Goal: Information Seeking & Learning: Learn about a topic

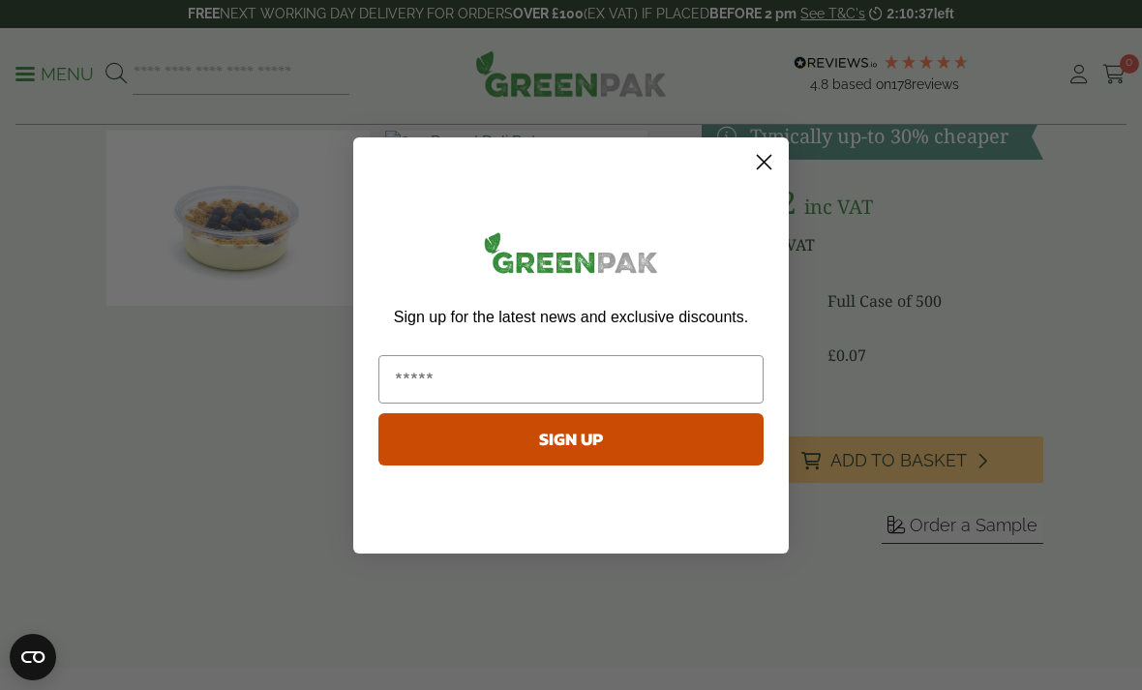
scroll to position [177, 0]
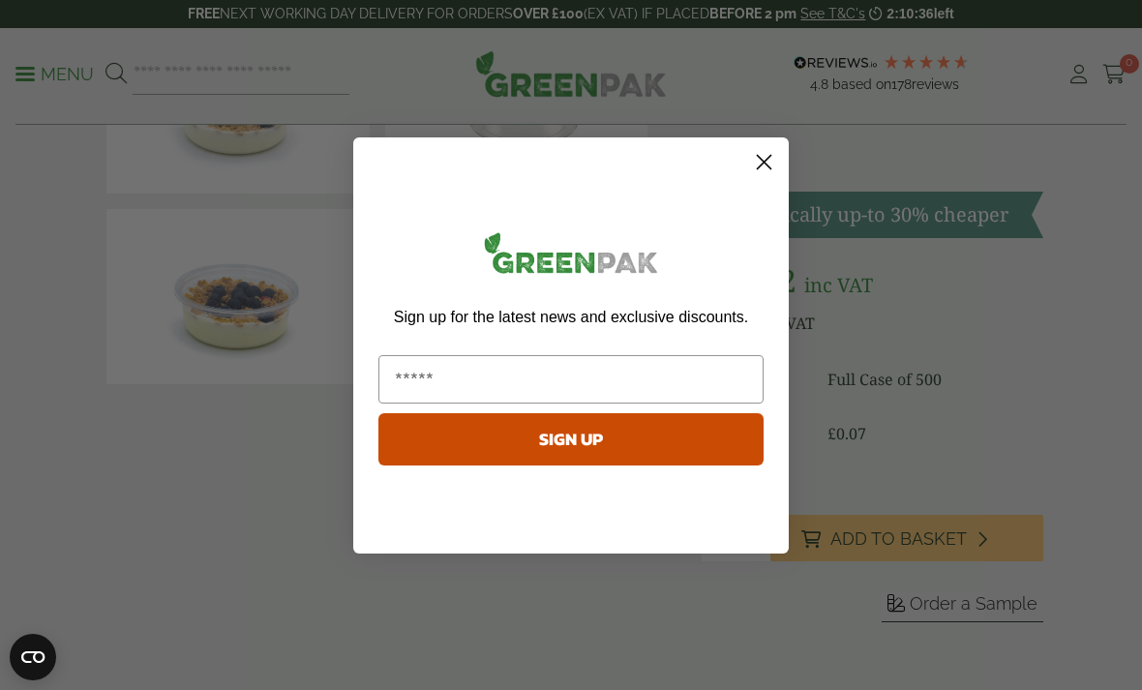
click at [773, 158] on circle "Close dialog" at bounding box center [764, 161] width 32 height 32
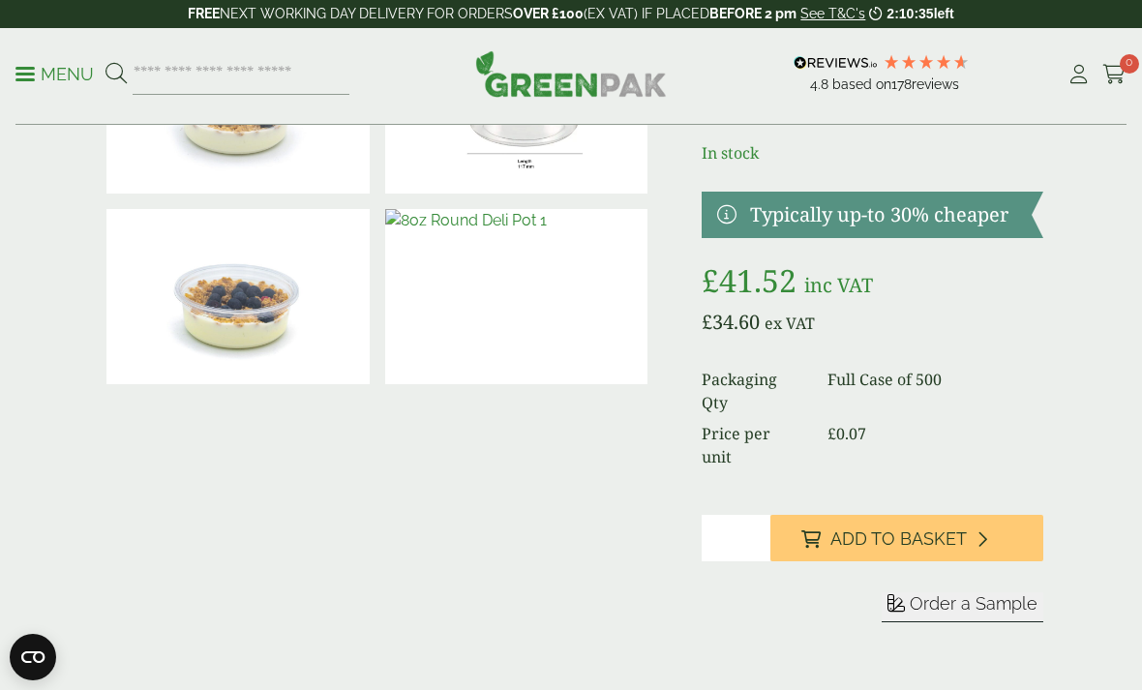
click at [185, 291] on img at bounding box center [237, 296] width 263 height 175
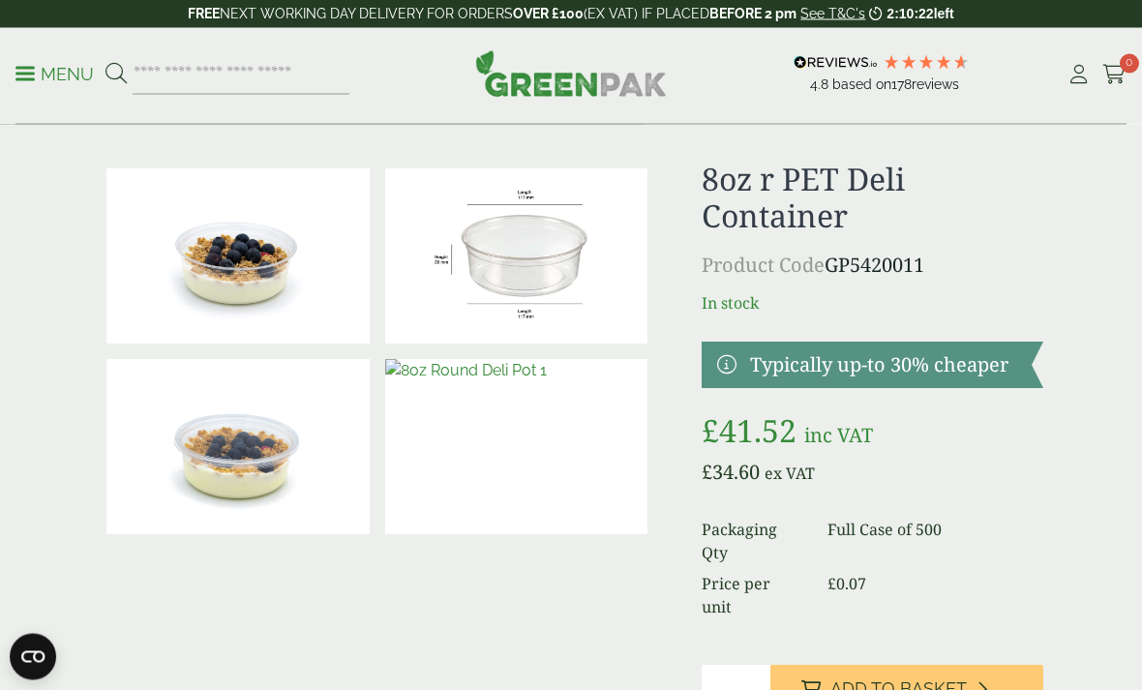
scroll to position [0, 0]
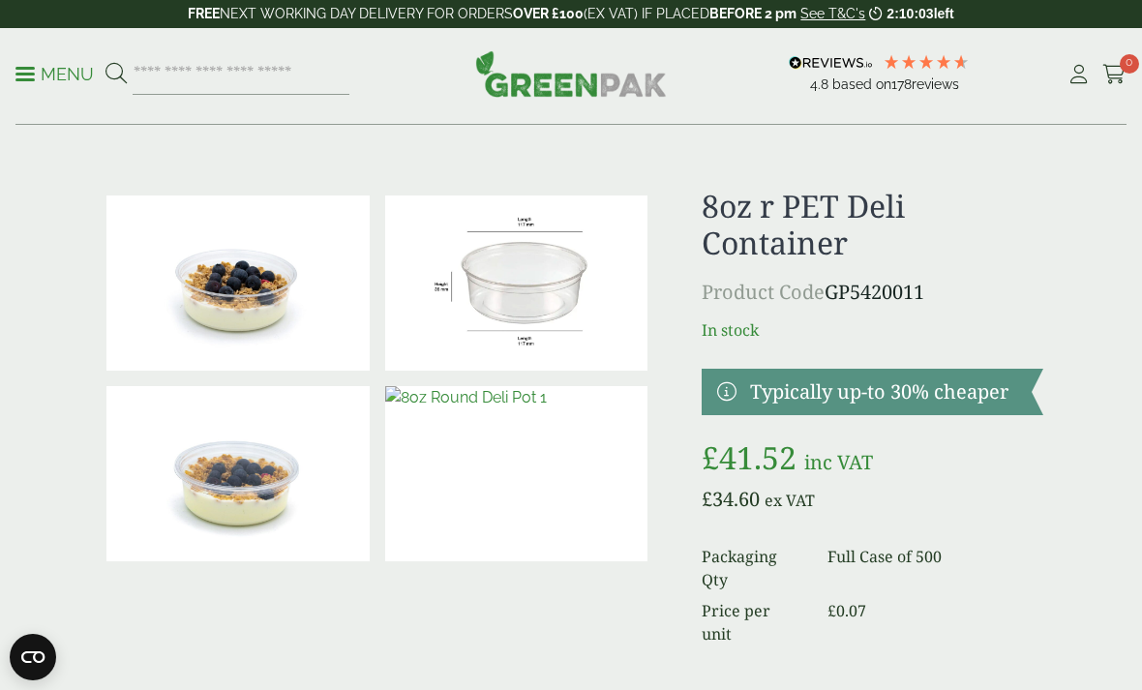
click at [39, 84] on p "Menu" at bounding box center [54, 74] width 78 height 23
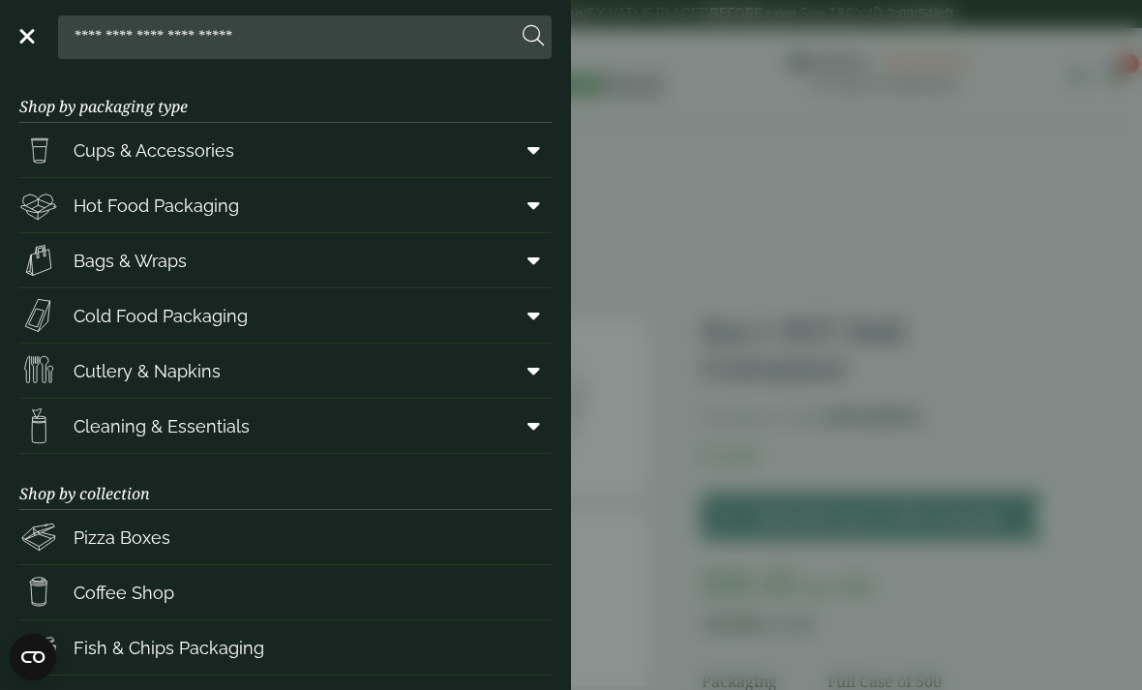
click at [83, 213] on span "Hot Food Packaging" at bounding box center [156, 206] width 165 height 26
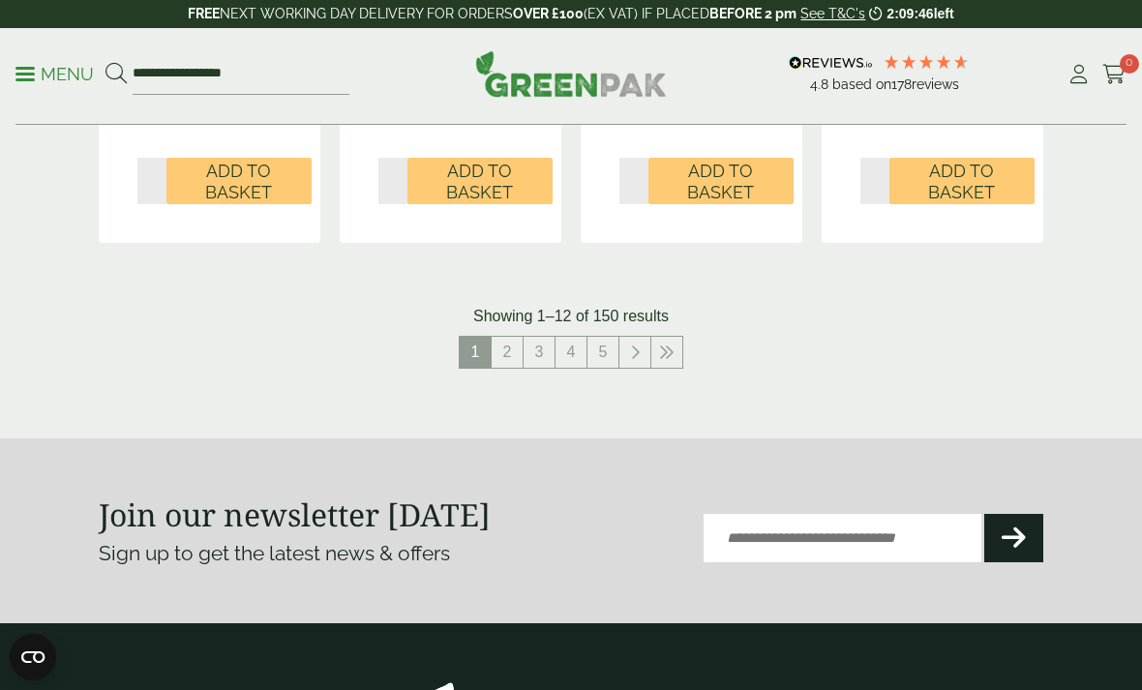
scroll to position [2426, 0]
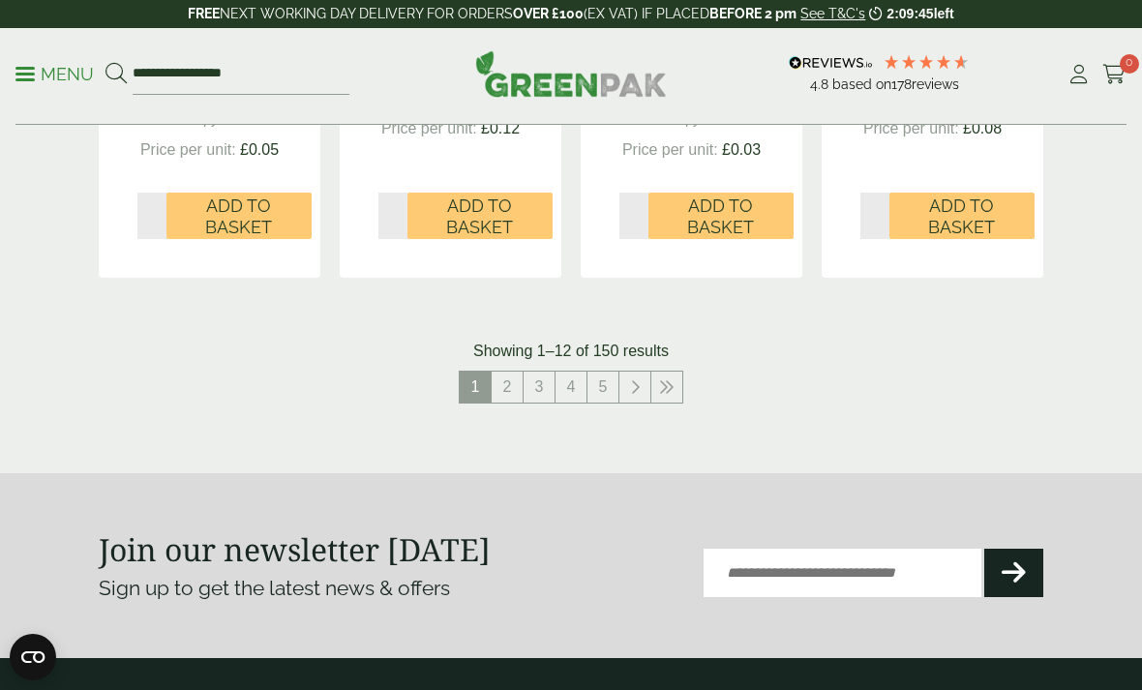
click at [510, 377] on link "2" at bounding box center [507, 387] width 31 height 31
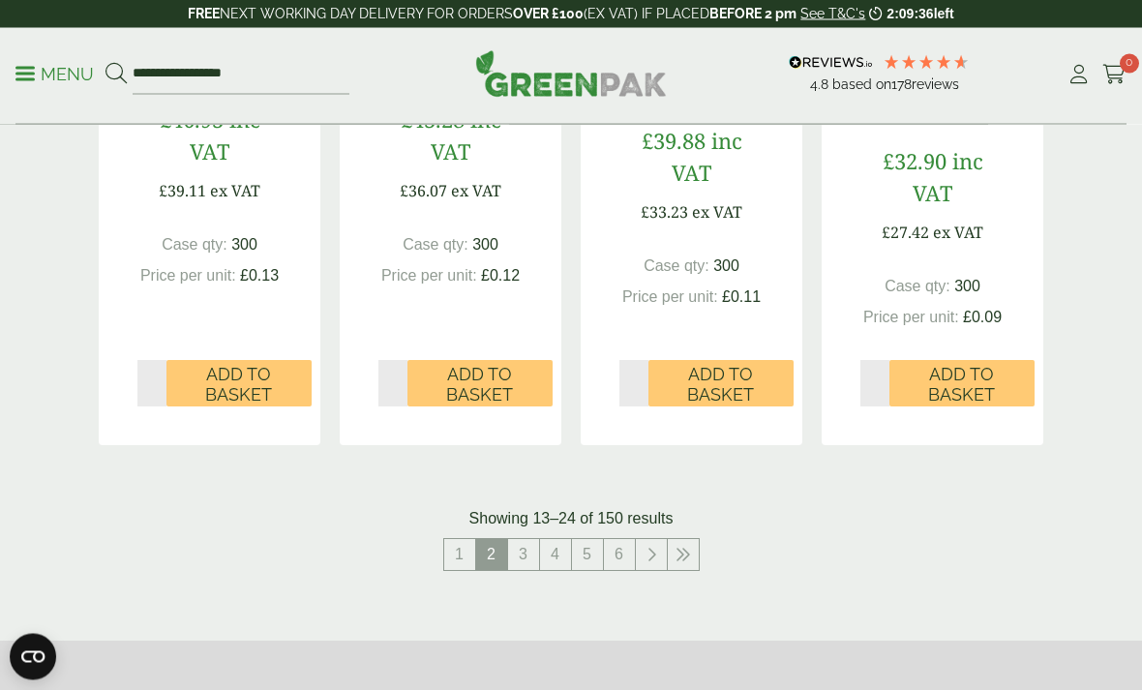
scroll to position [2278, 0]
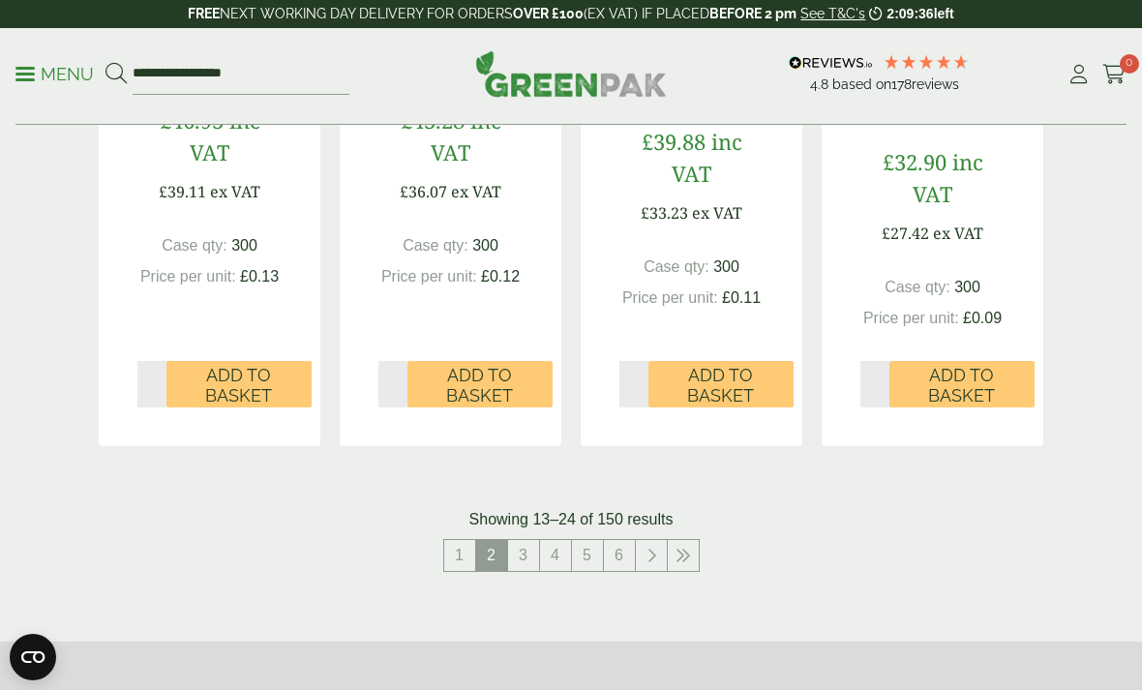
click at [517, 540] on link "3" at bounding box center [523, 555] width 31 height 31
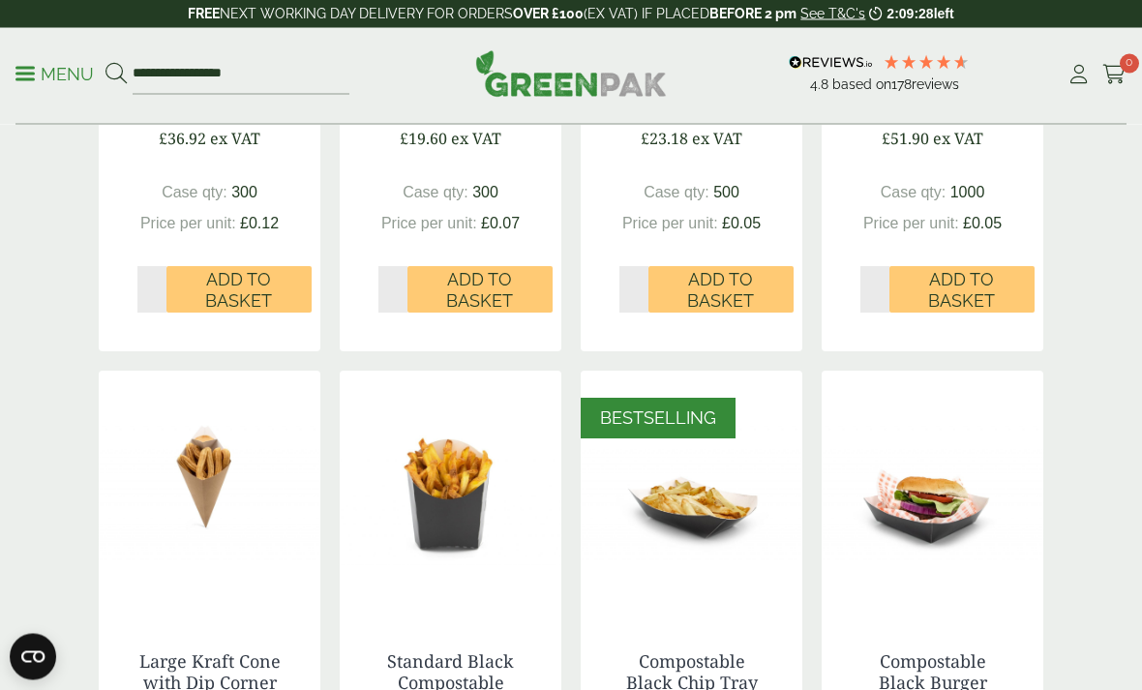
scroll to position [965, 0]
click at [200, 62] on input "**********" at bounding box center [241, 74] width 217 height 41
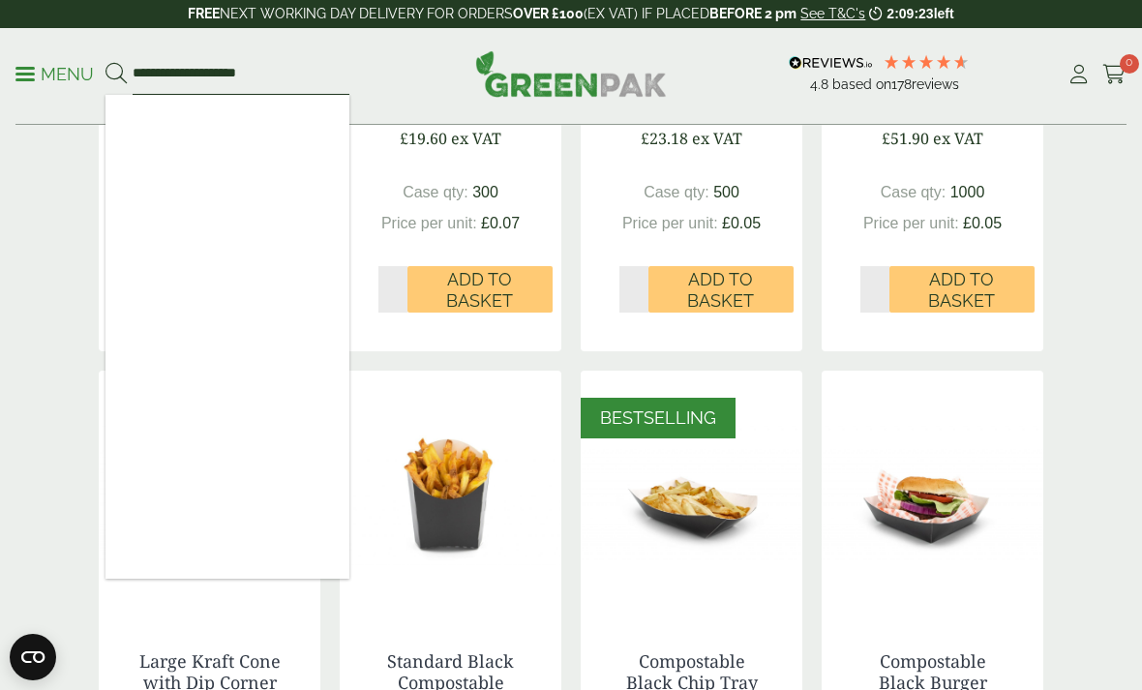
click at [261, 63] on input "**********" at bounding box center [241, 74] width 217 height 41
click at [273, 63] on input "**********" at bounding box center [241, 74] width 217 height 41
click at [188, 73] on input "**********" at bounding box center [241, 74] width 217 height 41
type input "**********"
click at [115, 74] on button at bounding box center [115, 74] width 21 height 25
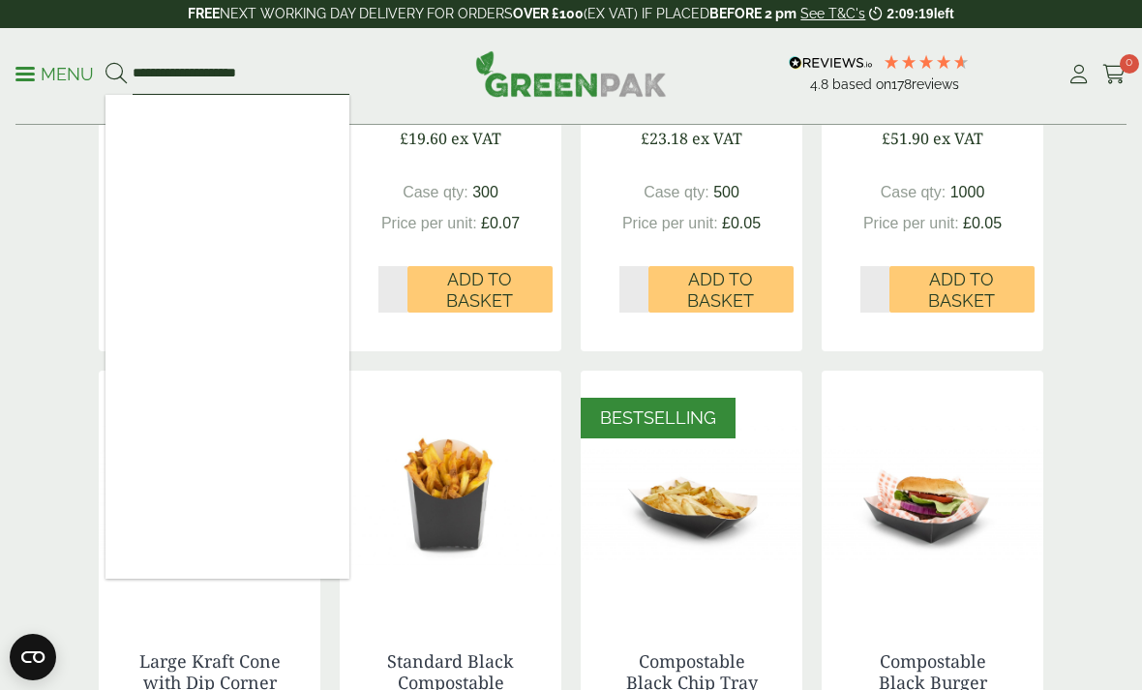
click at [115, 74] on button at bounding box center [115, 74] width 21 height 25
click at [115, 62] on button at bounding box center [115, 74] width 21 height 25
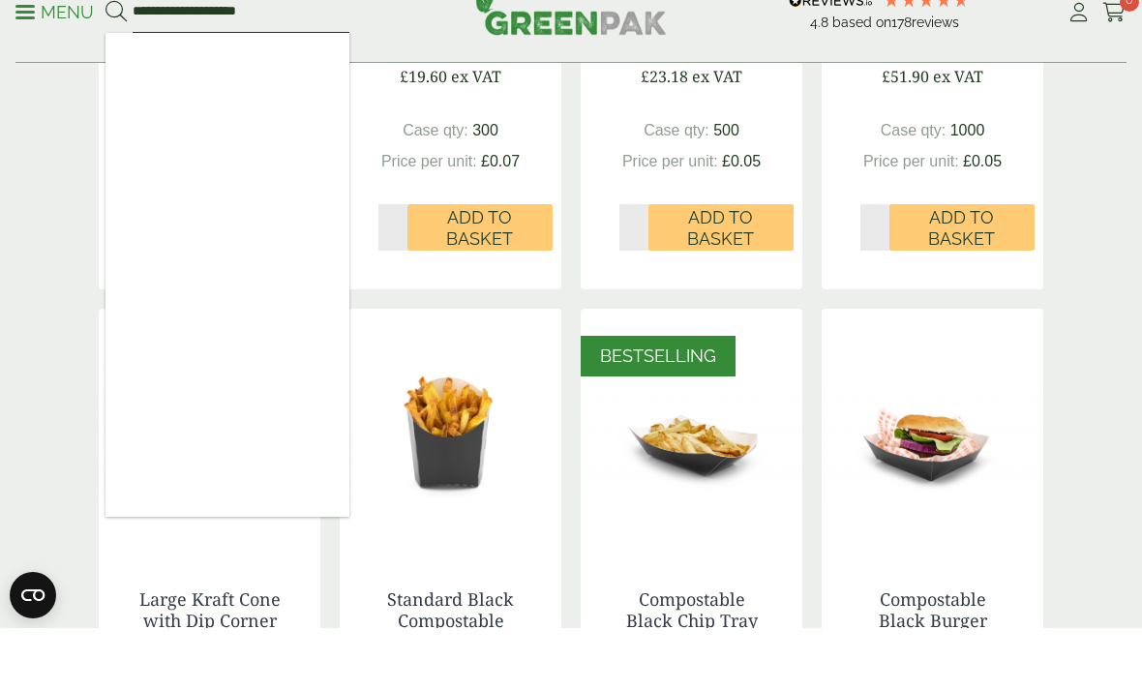
click at [115, 62] on button at bounding box center [115, 74] width 21 height 25
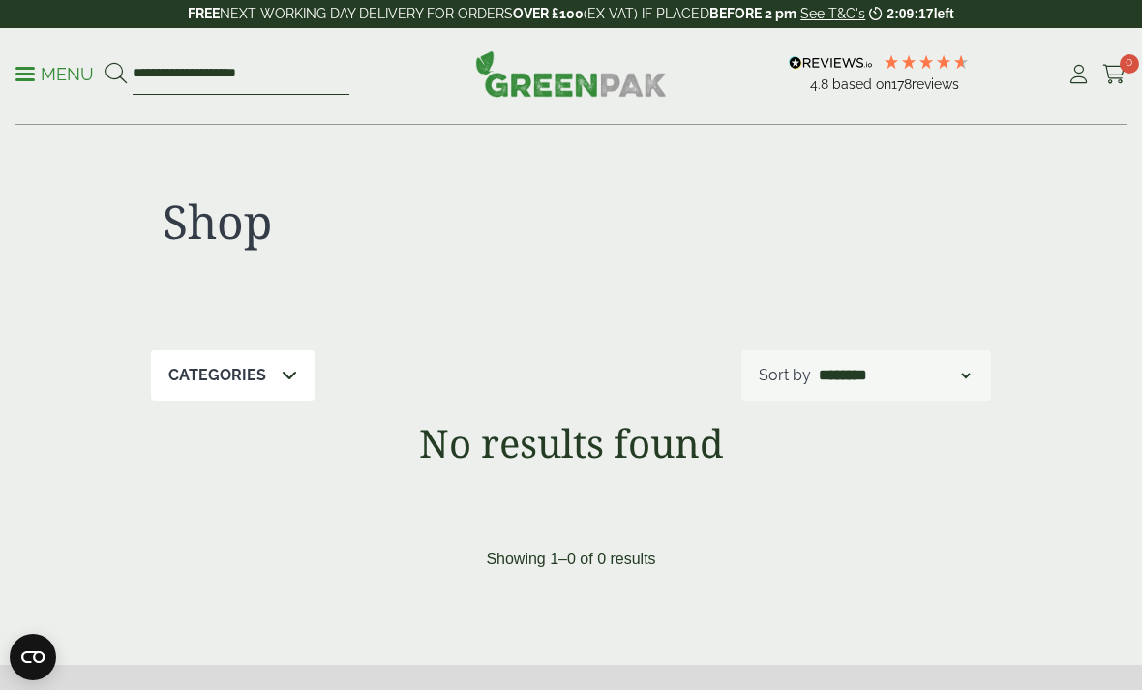
click at [306, 71] on input "**********" at bounding box center [241, 74] width 217 height 41
type input "*"
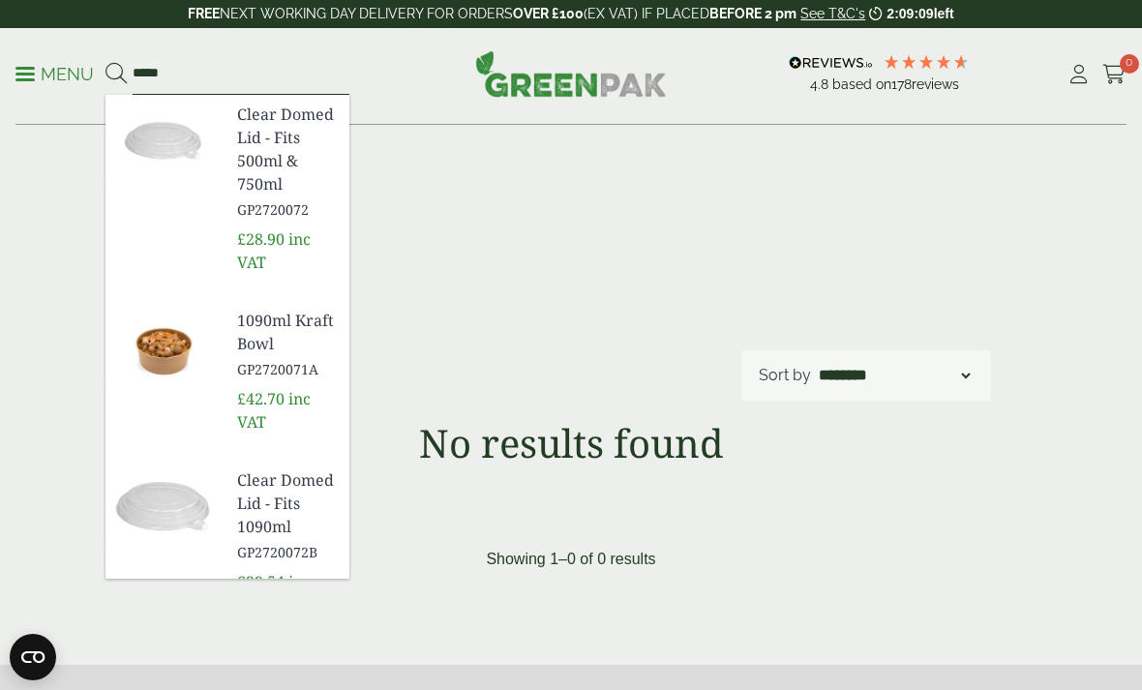
type input "*****"
click at [115, 74] on button at bounding box center [115, 74] width 21 height 25
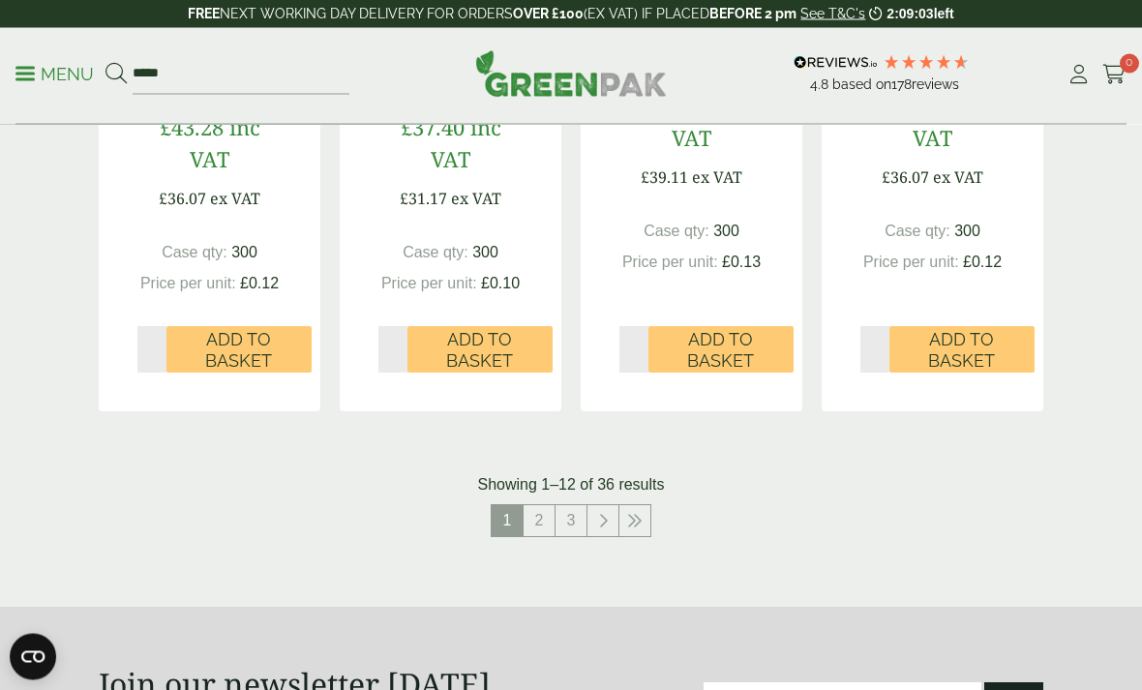
scroll to position [2070, 0]
click at [538, 516] on link "2" at bounding box center [539, 520] width 31 height 31
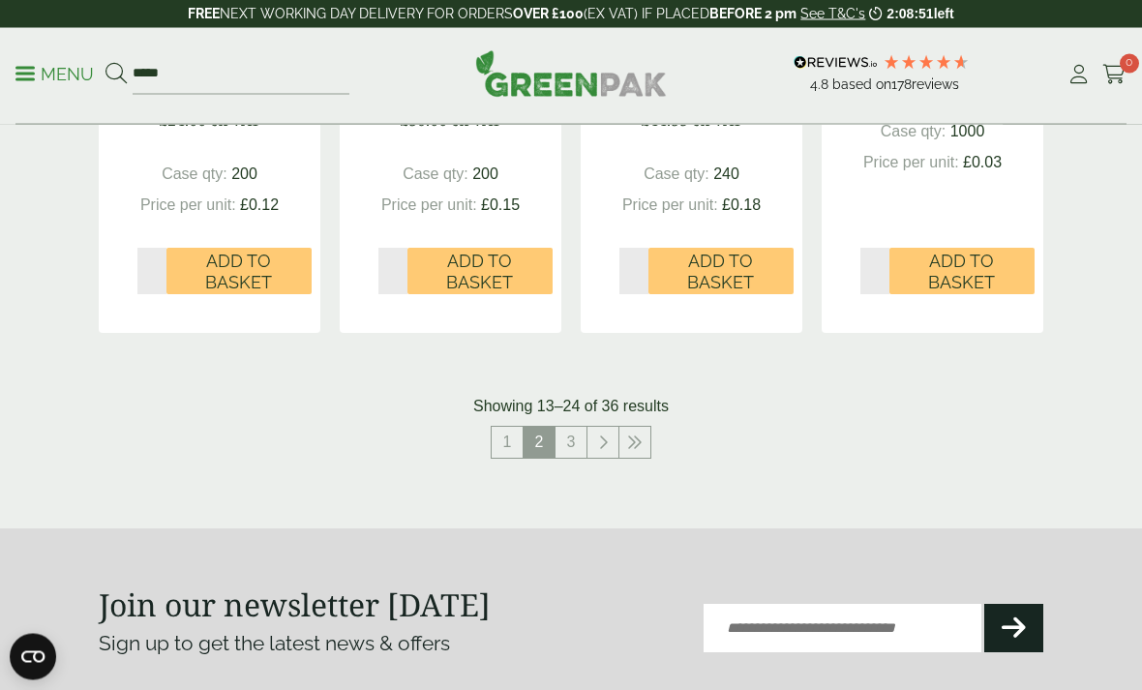
scroll to position [2169, 0]
click at [577, 434] on link "3" at bounding box center [570, 442] width 31 height 31
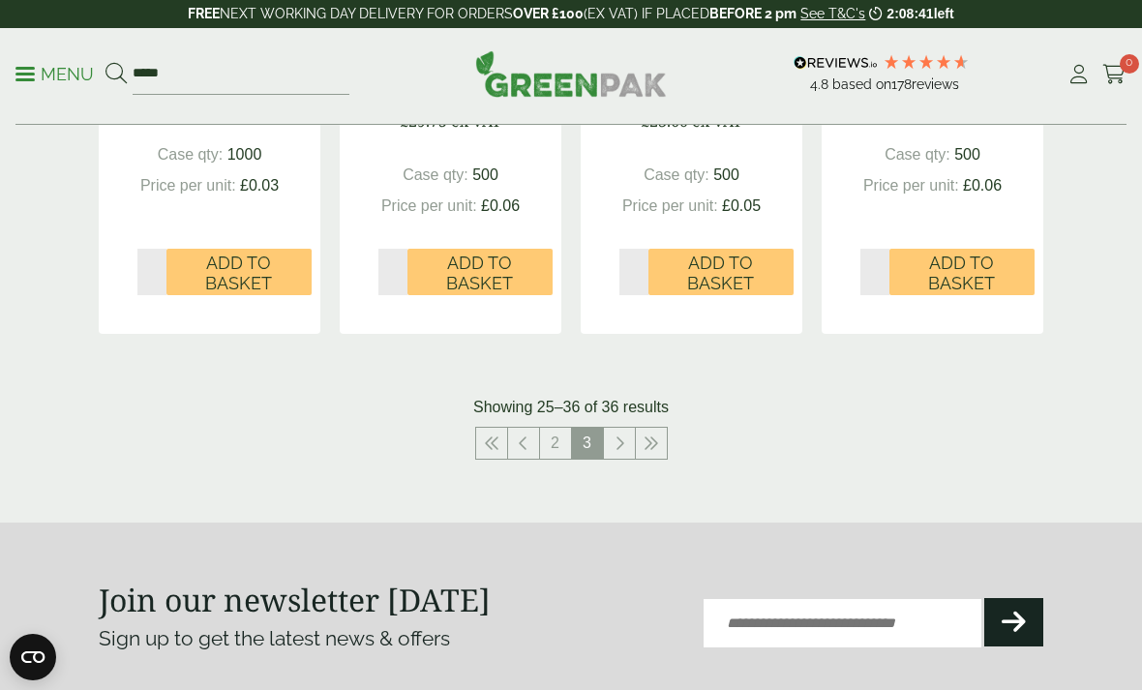
scroll to position [2127, 0]
click at [636, 430] on link at bounding box center [651, 442] width 31 height 31
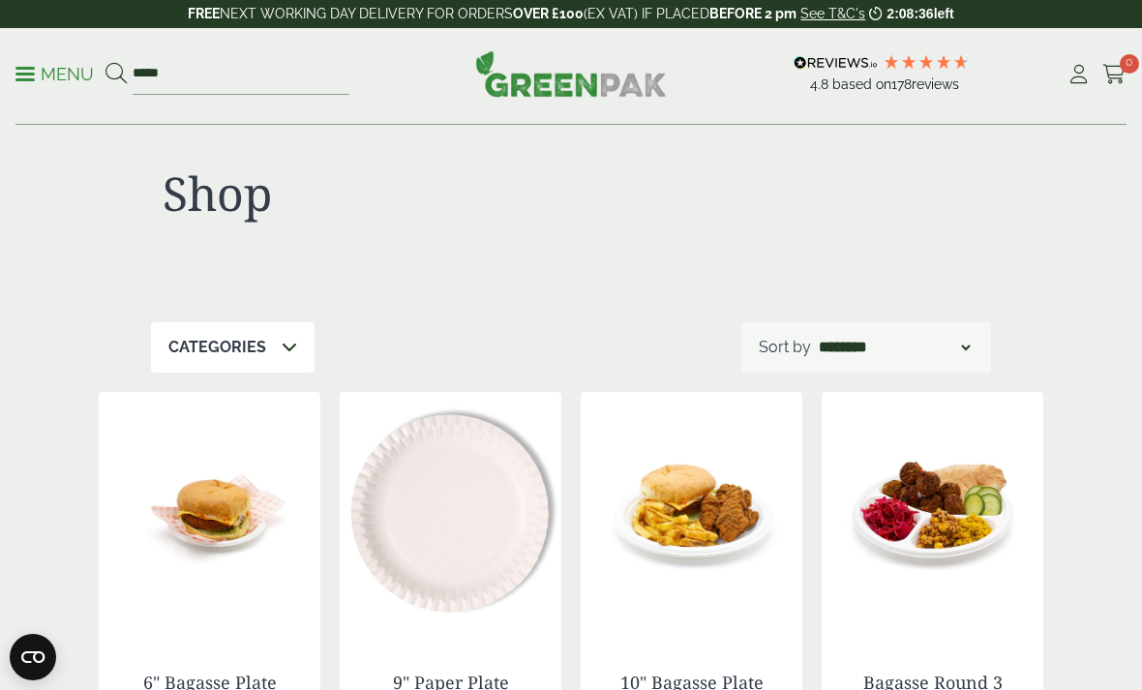
scroll to position [0, 0]
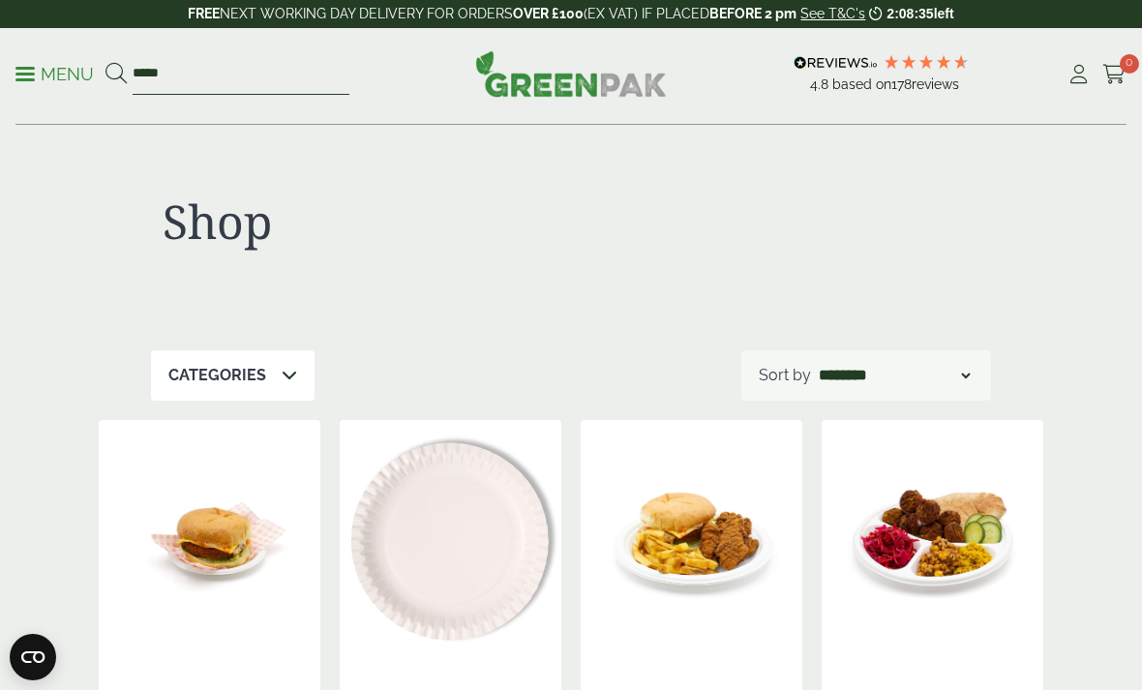
click at [198, 81] on input "*****" at bounding box center [241, 74] width 217 height 41
type input "*"
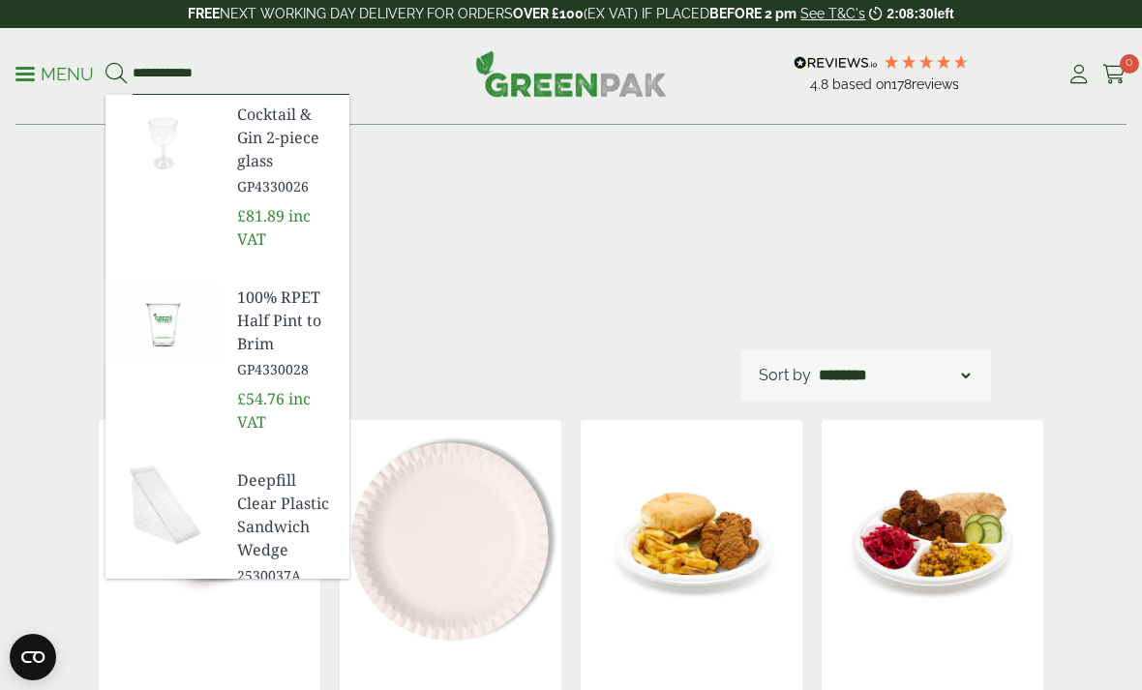
type input "**********"
click at [115, 74] on button at bounding box center [115, 74] width 21 height 25
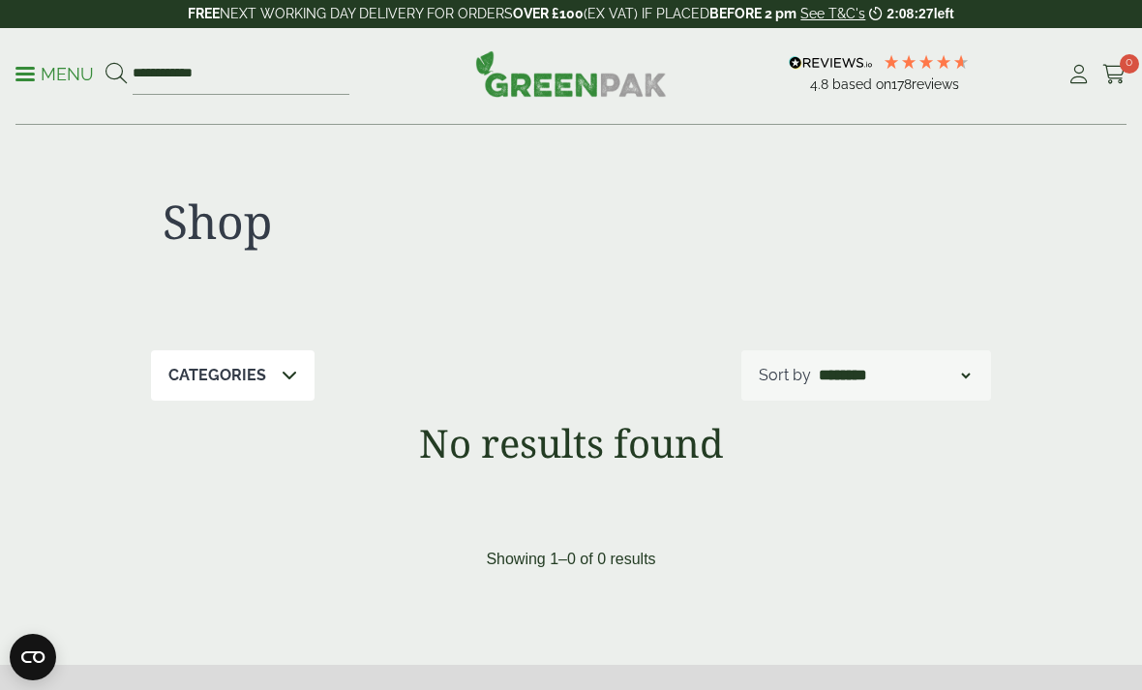
click at [28, 71] on p "Menu" at bounding box center [54, 74] width 78 height 23
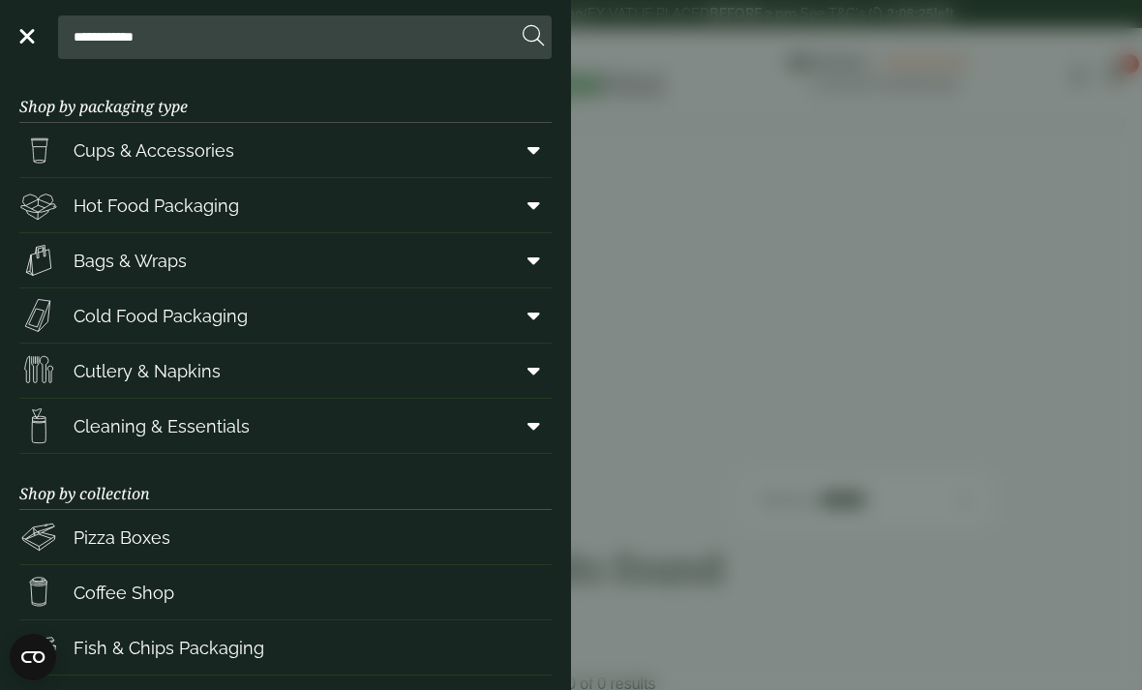
click at [89, 157] on span "Cups & Accessories" at bounding box center [154, 150] width 161 height 26
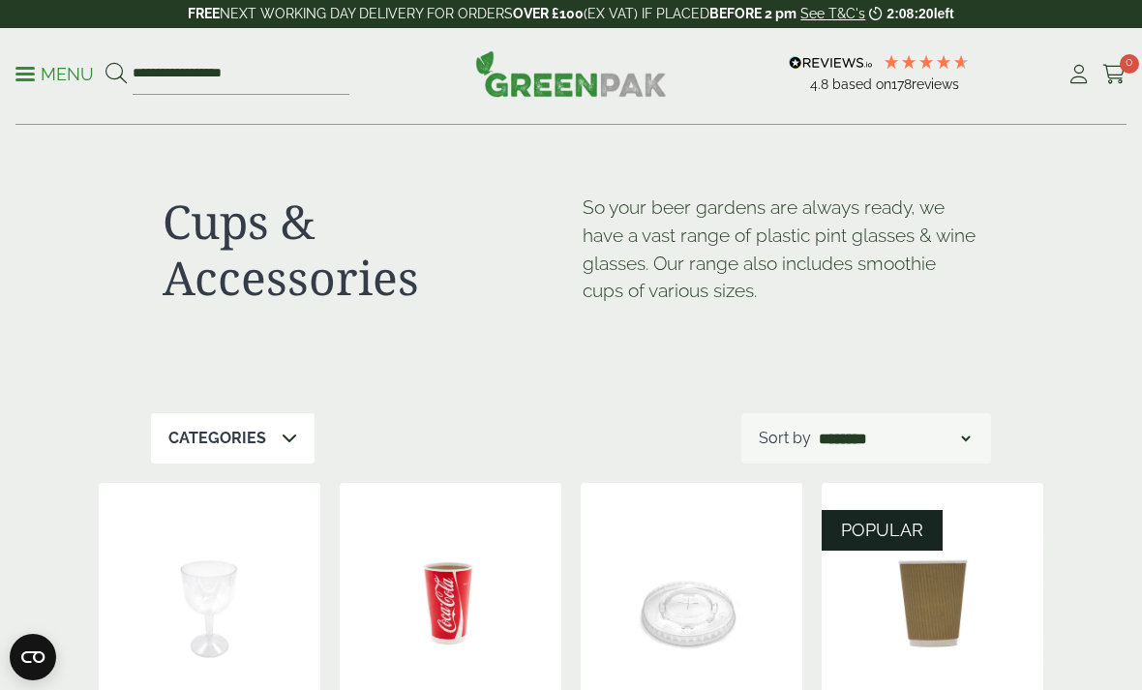
click at [33, 63] on p "Menu" at bounding box center [54, 74] width 78 height 23
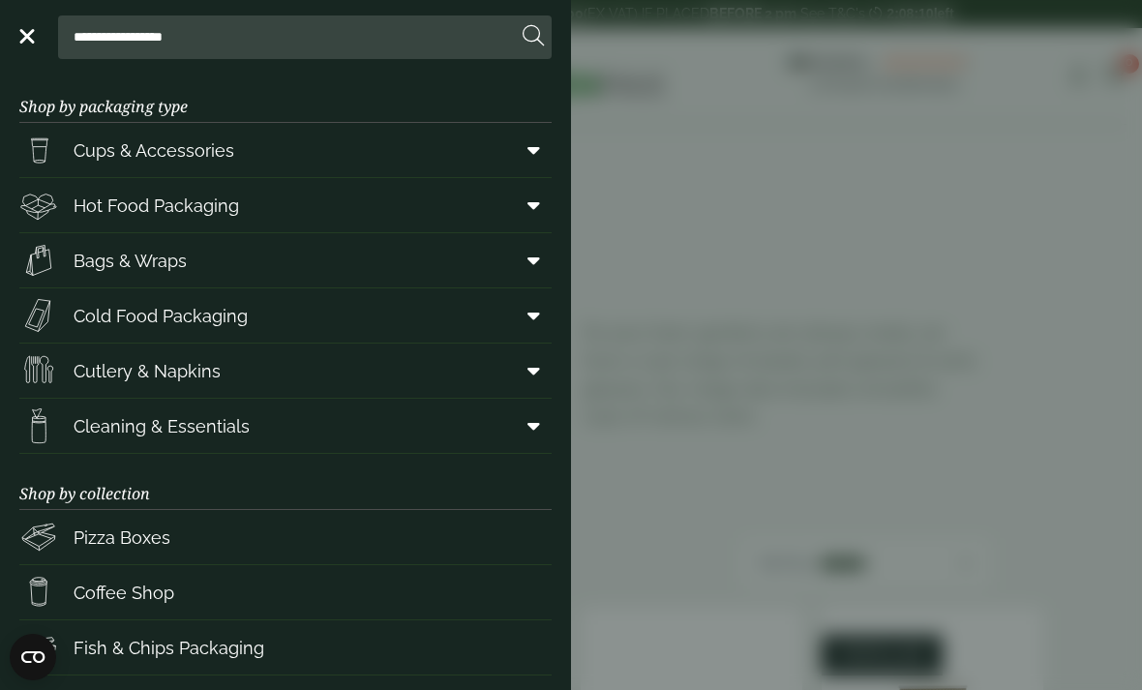
click at [86, 315] on span "Cold Food Packaging" at bounding box center [161, 316] width 174 height 26
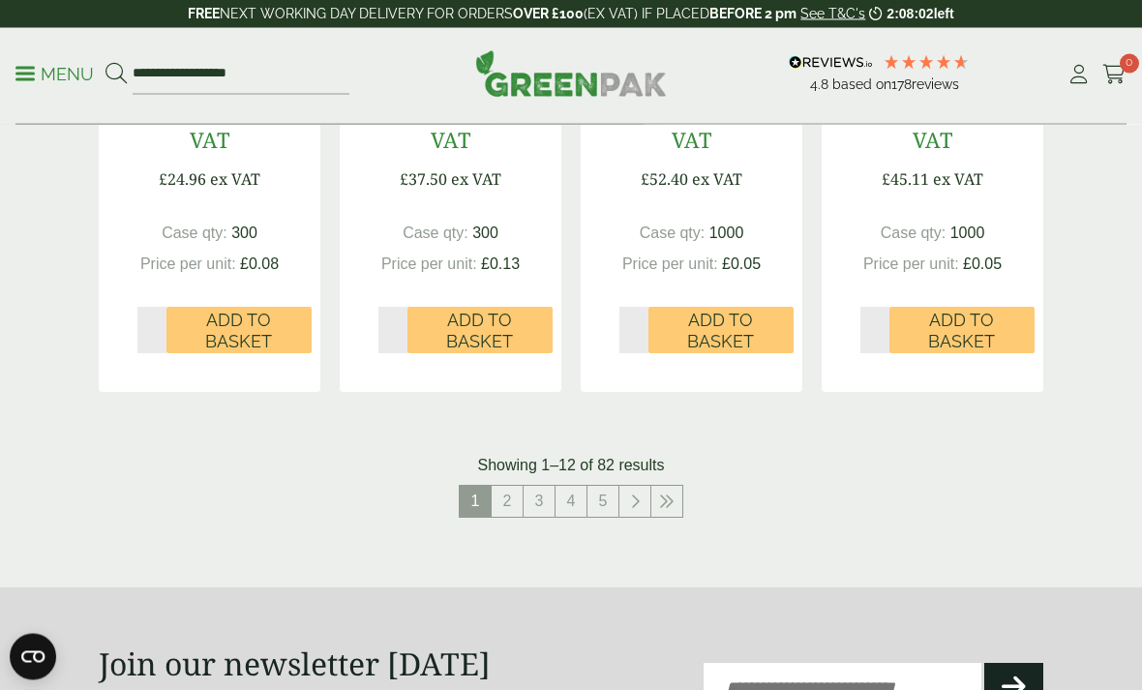
click at [517, 494] on link "2" at bounding box center [507, 502] width 31 height 31
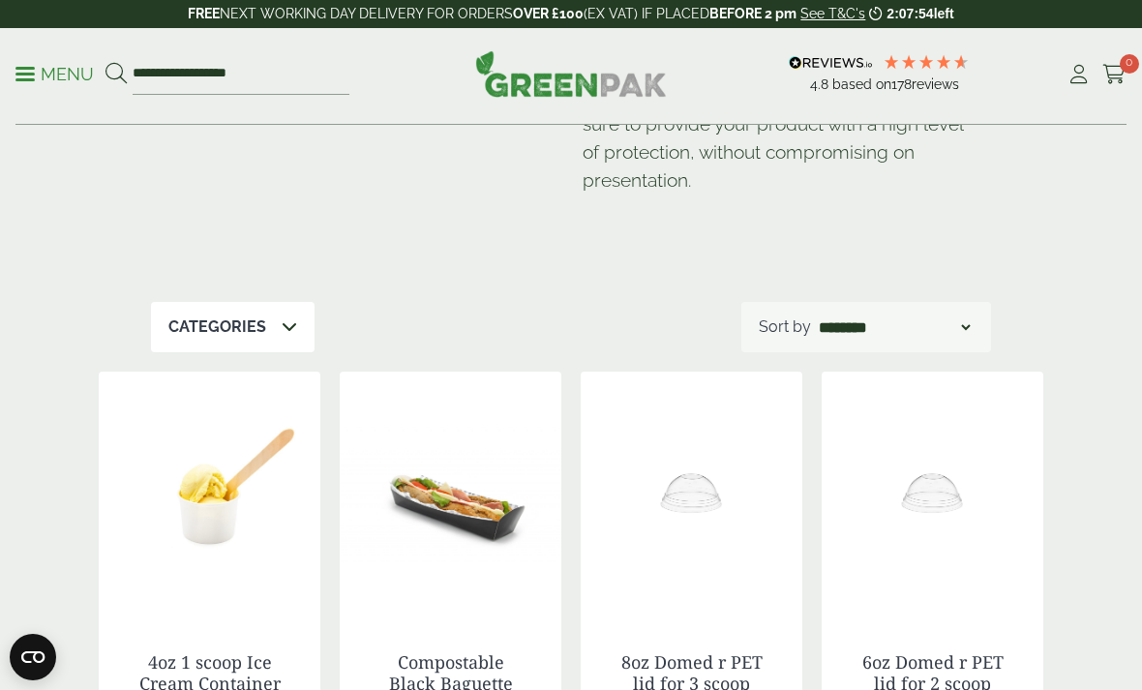
scroll to position [222, 0]
click at [240, 310] on div "Categories" at bounding box center [233, 328] width 164 height 50
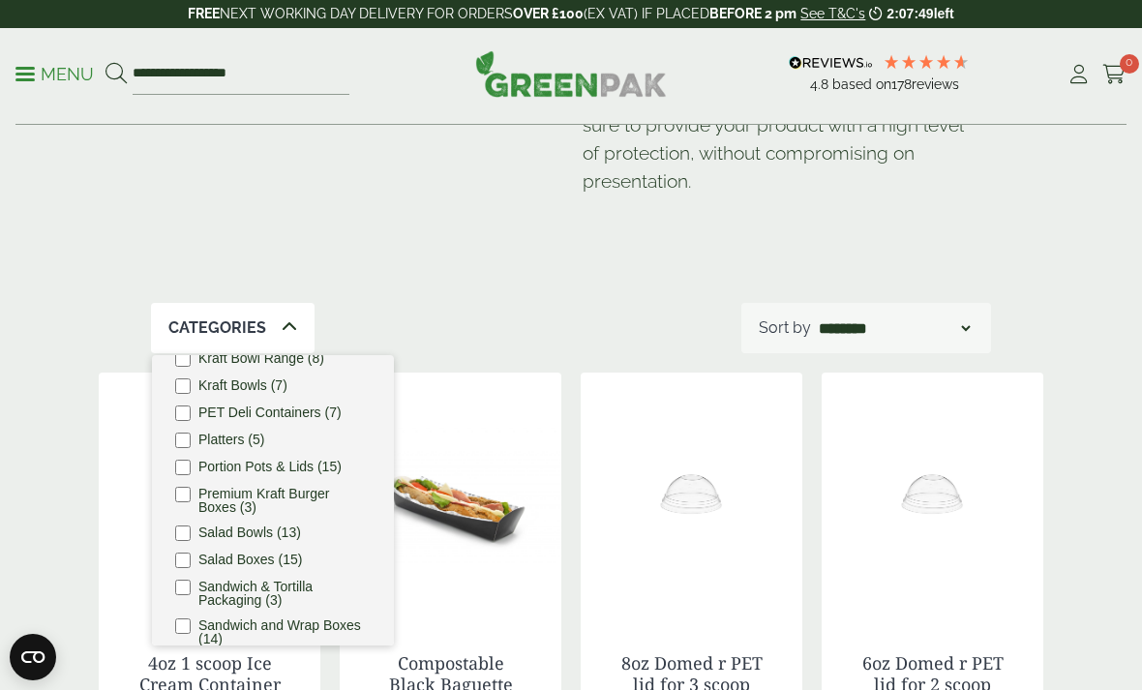
scroll to position [352, 0]
click at [510, 314] on div "Categories Bagasse (1) Baguette Trays (2) Cafe. (3) Carry Packs (7) Cold Food P…" at bounding box center [571, 328] width 840 height 50
click at [883, 318] on select "**********" at bounding box center [894, 327] width 159 height 23
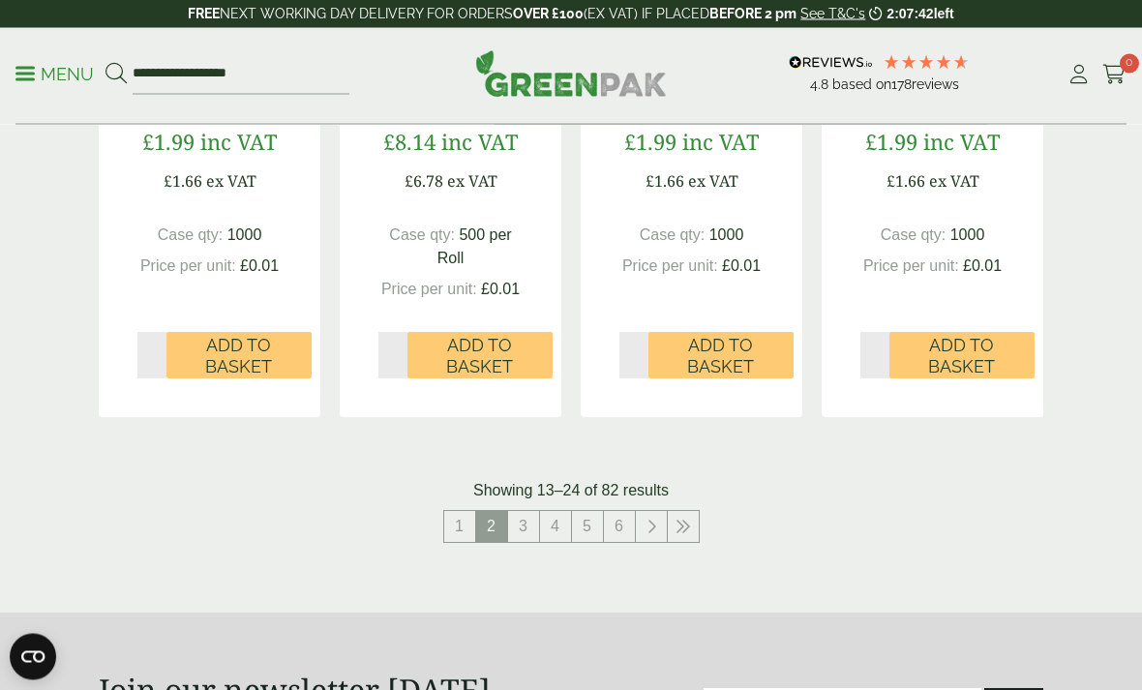
scroll to position [2295, 0]
click at [525, 511] on link "3" at bounding box center [523, 526] width 31 height 31
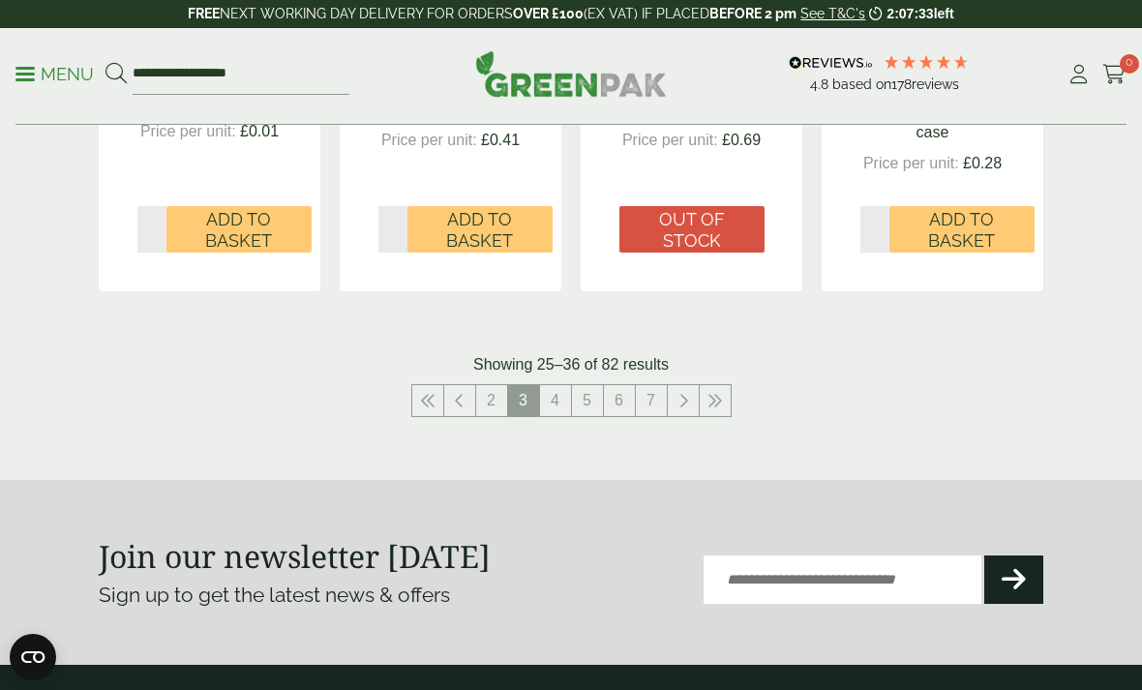
scroll to position [2354, 0]
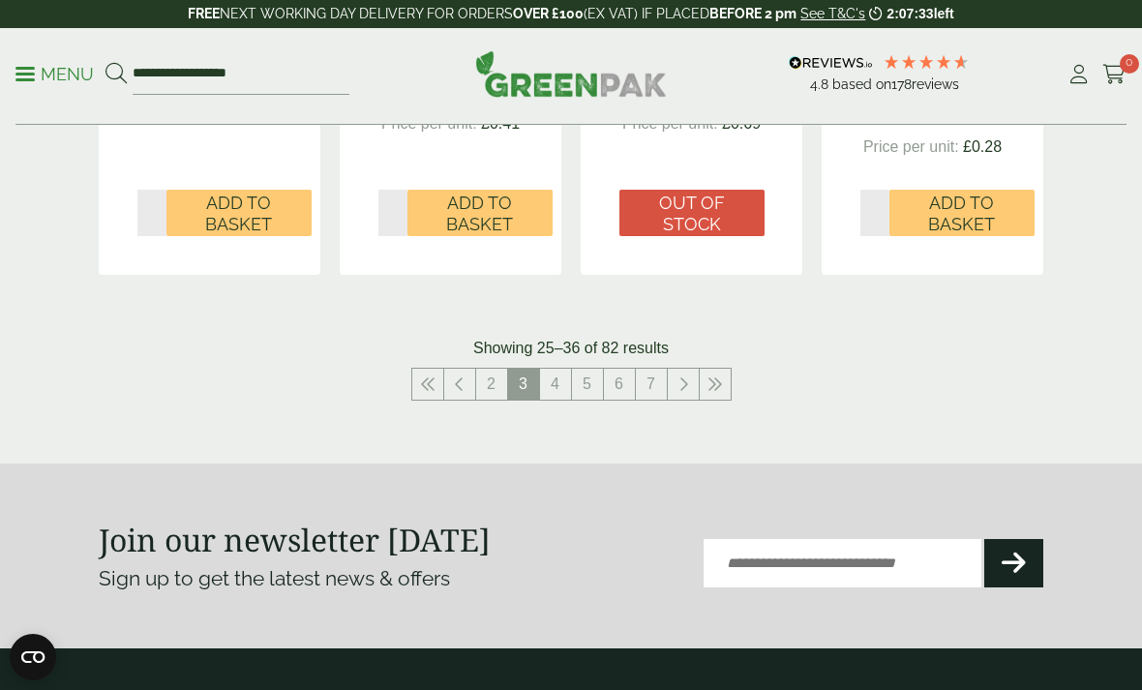
click at [552, 369] on link "4" at bounding box center [555, 384] width 31 height 31
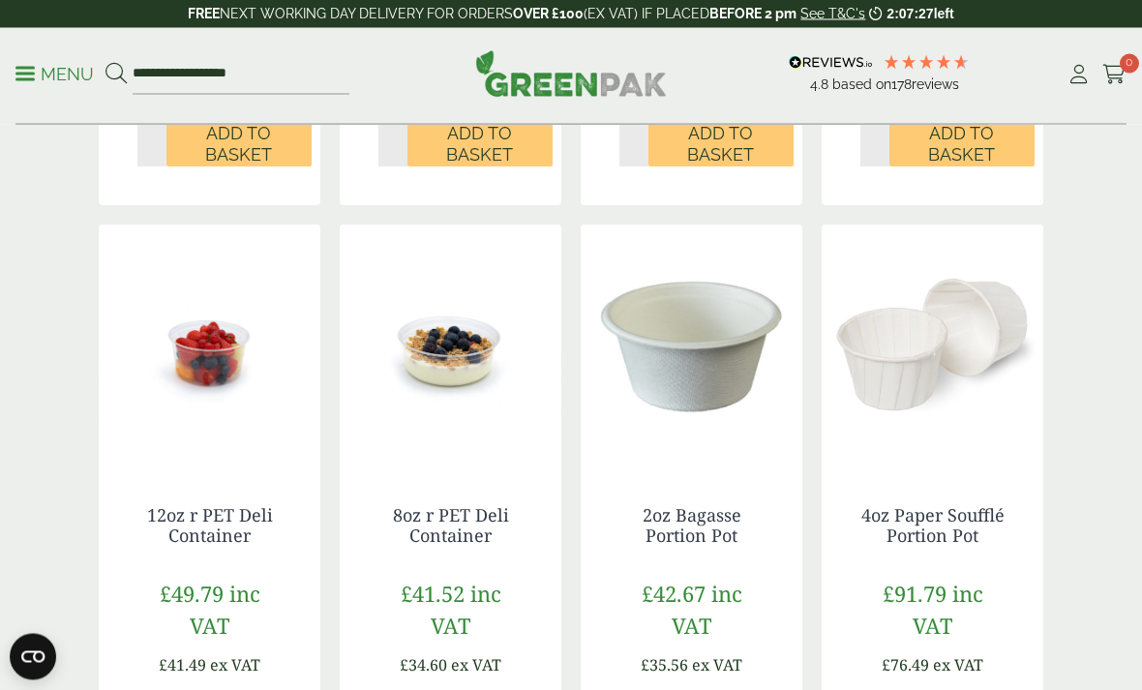
scroll to position [1867, 0]
click at [189, 361] on img at bounding box center [210, 345] width 222 height 242
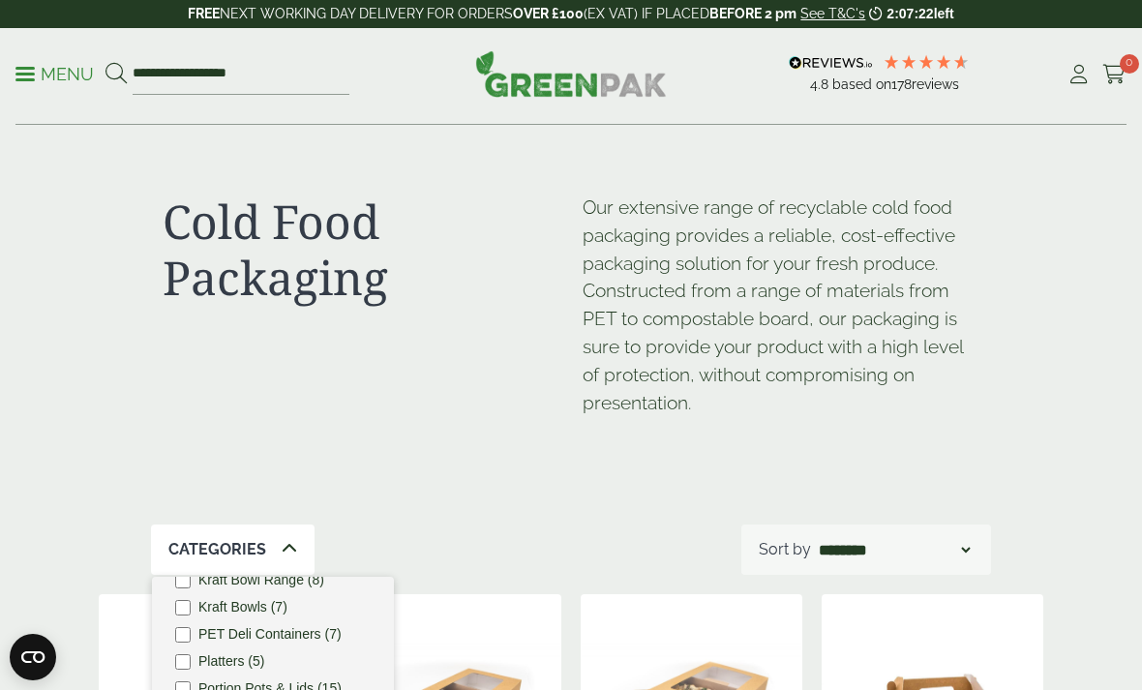
scroll to position [1929, 0]
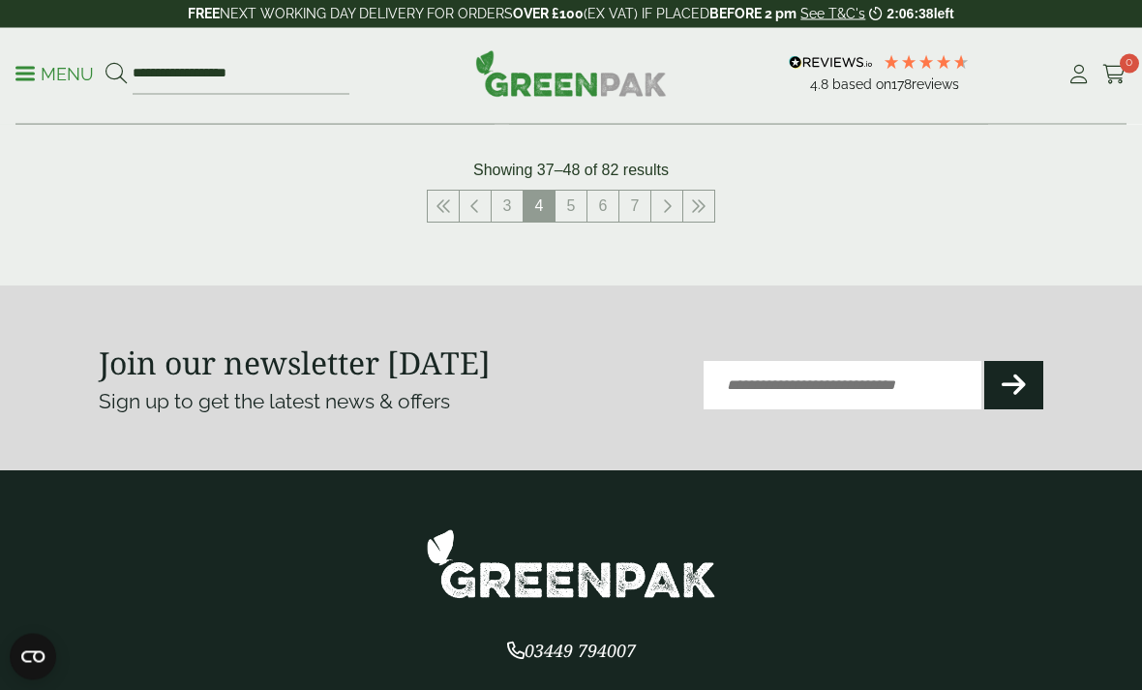
click at [568, 192] on link "5" at bounding box center [570, 207] width 31 height 31
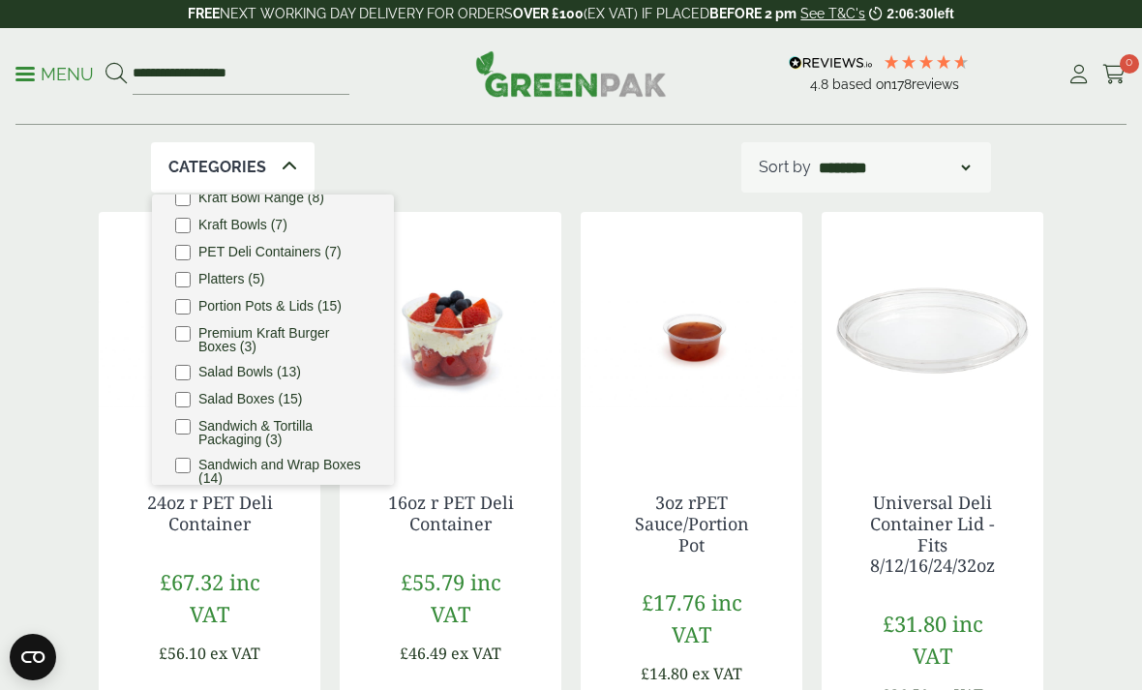
scroll to position [385, 0]
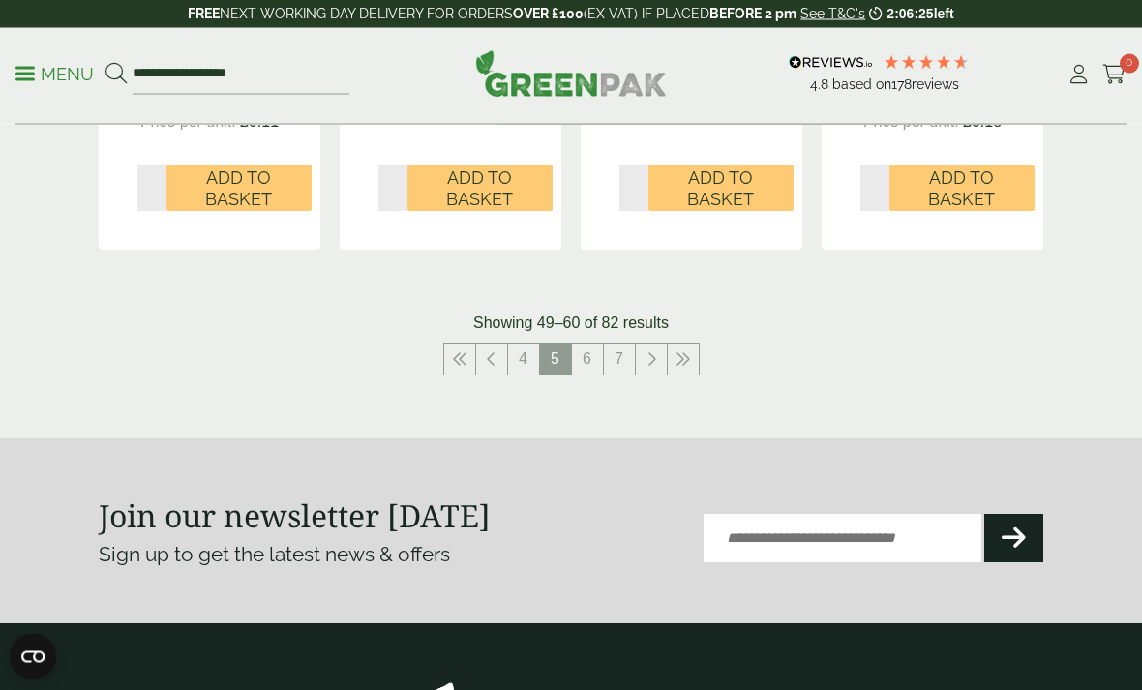
scroll to position [2482, 0]
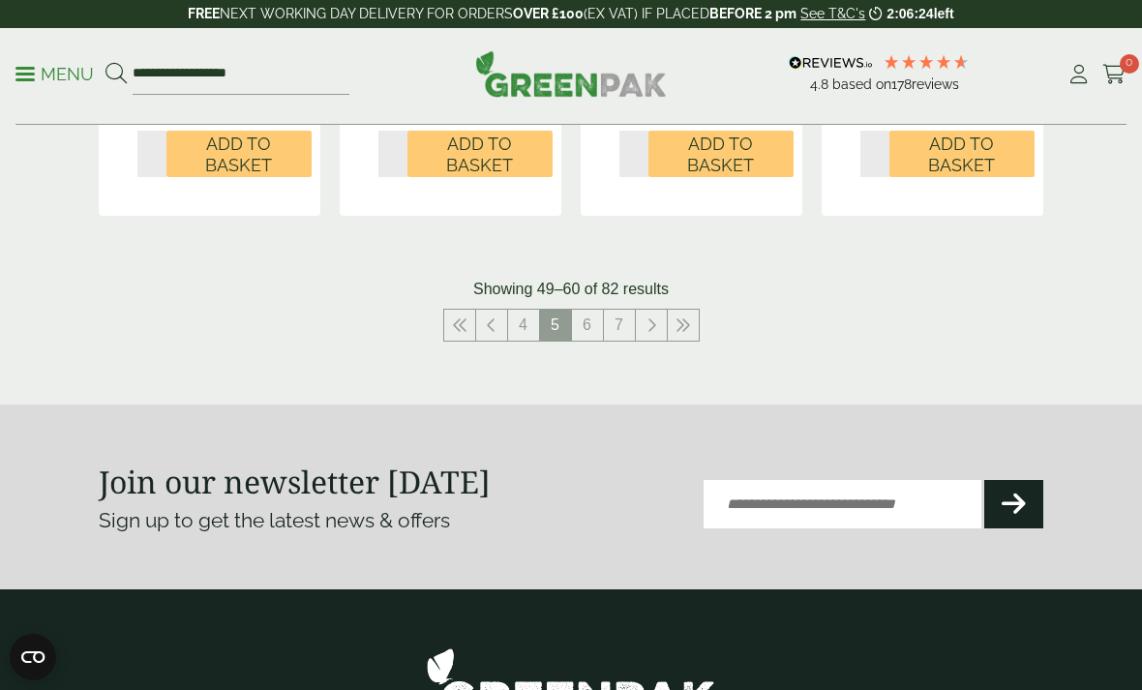
click at [587, 310] on link "6" at bounding box center [587, 325] width 31 height 31
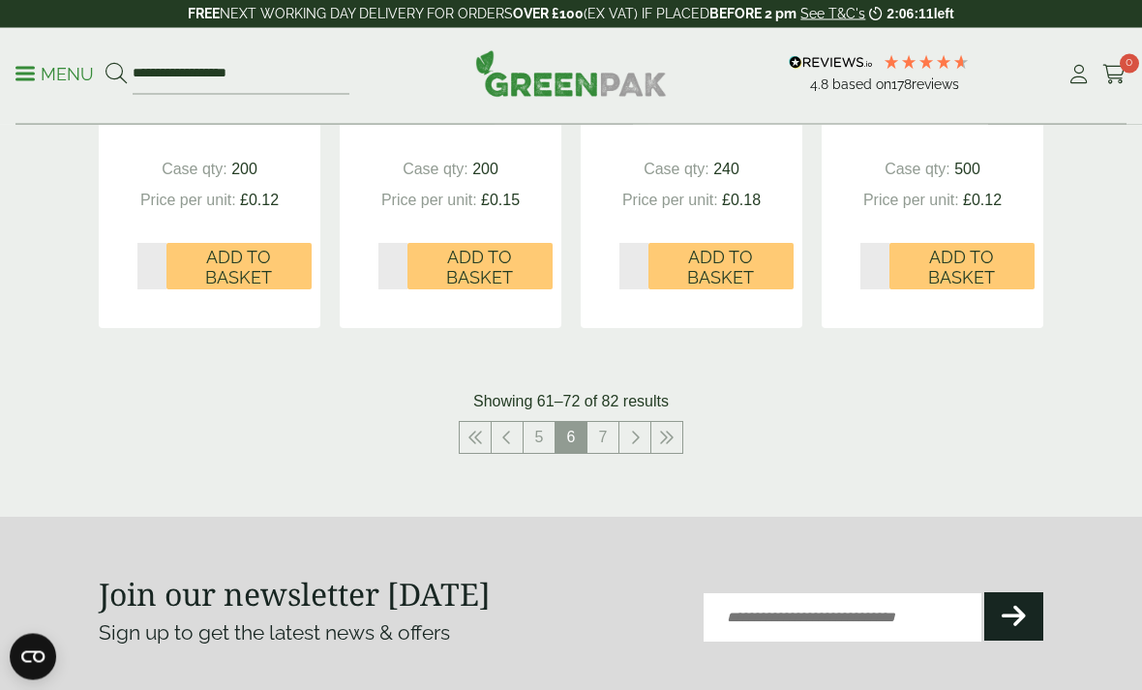
click at [597, 428] on link "7" at bounding box center [602, 438] width 31 height 31
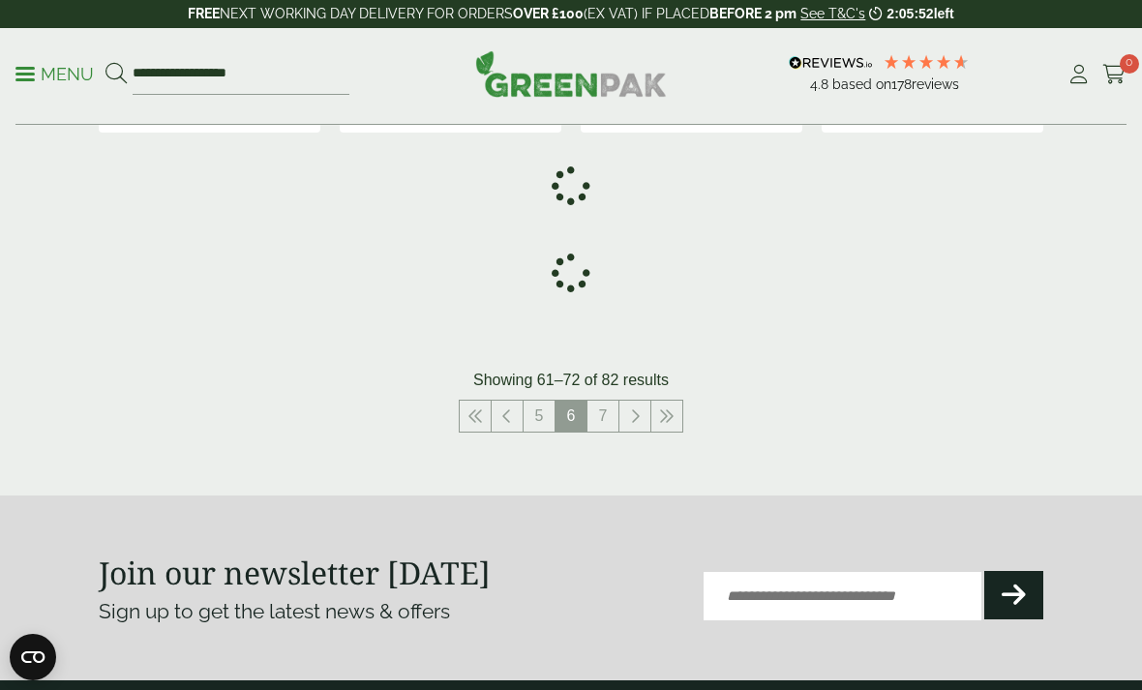
scroll to position [2709, 0]
